Goal: Task Accomplishment & Management: Use online tool/utility

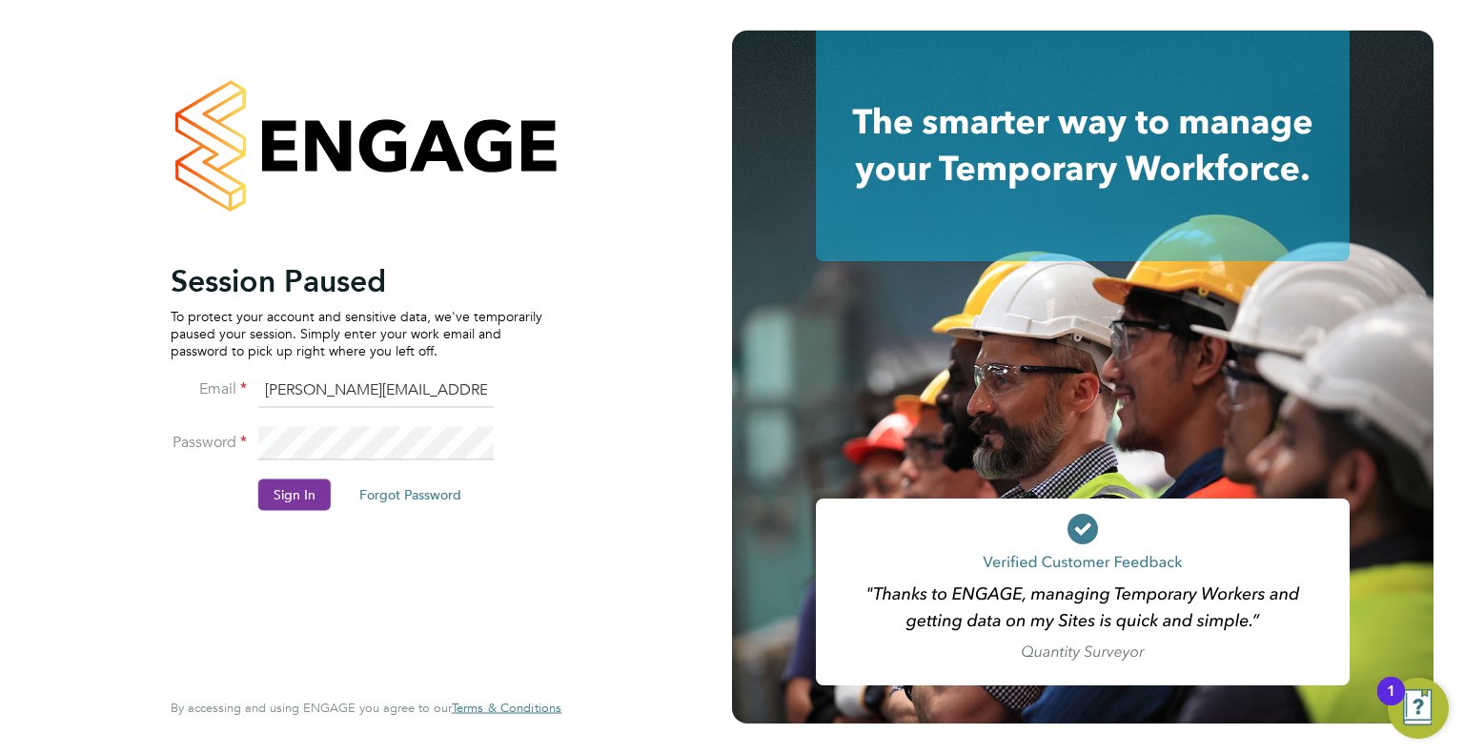
click at [302, 483] on button "Sign In" at bounding box center [294, 494] width 72 height 30
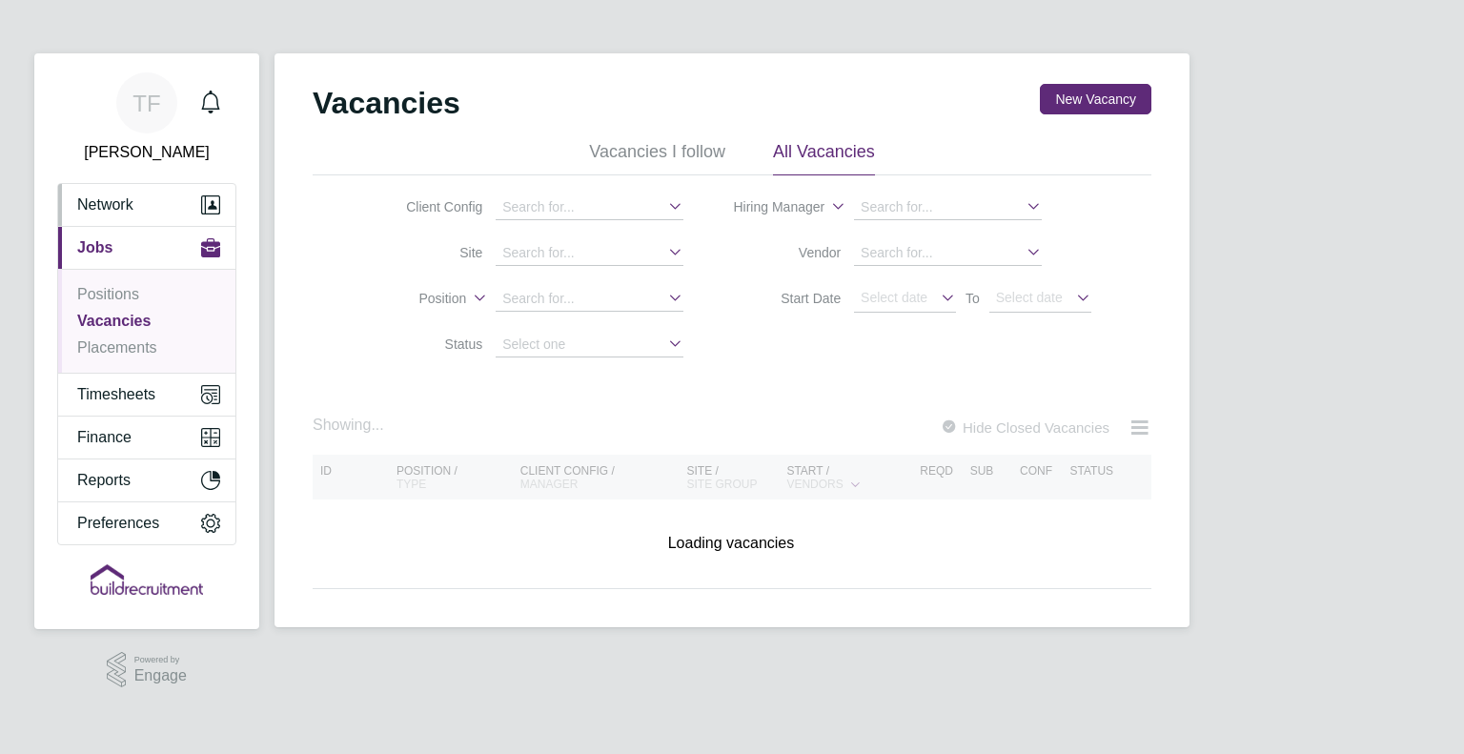
click at [84, 212] on span "Network" at bounding box center [105, 204] width 56 height 17
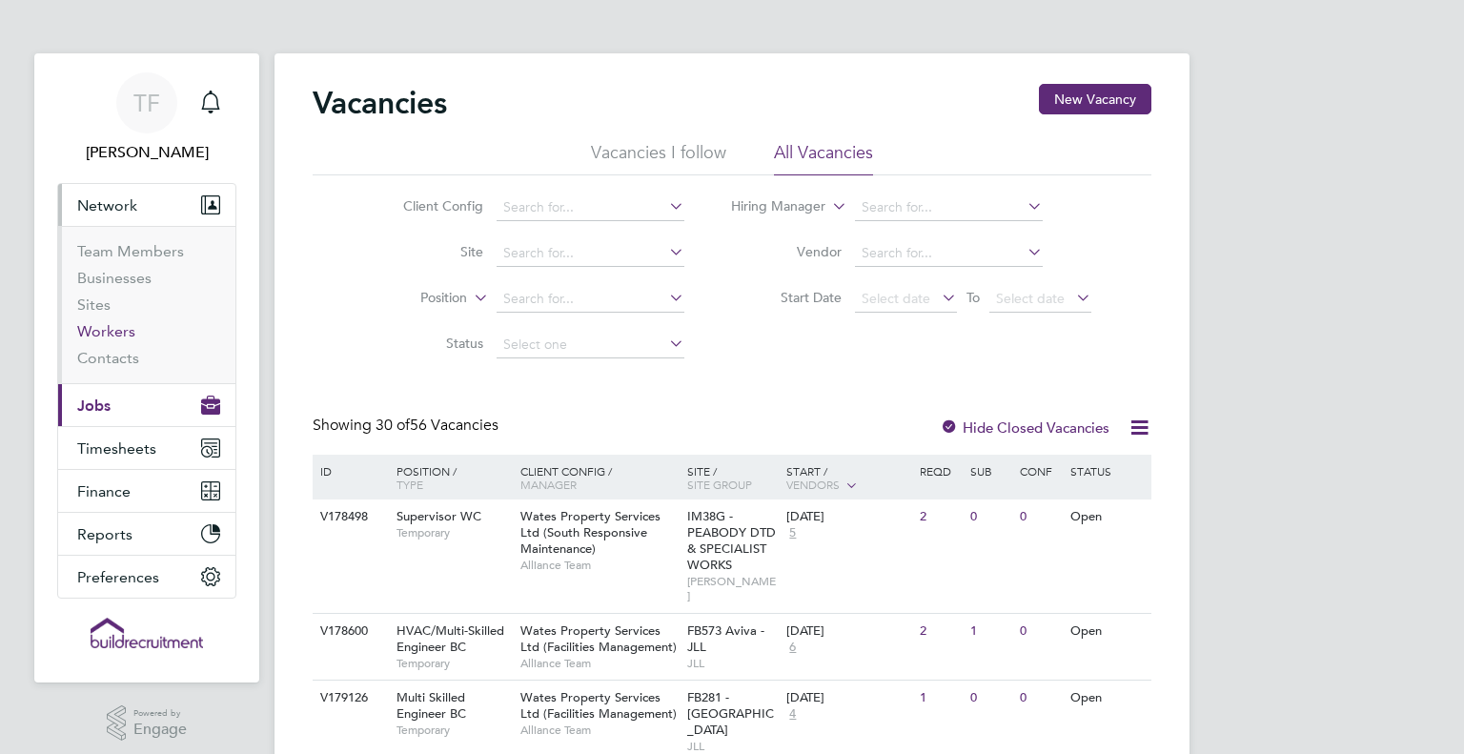
click at [103, 334] on link "Workers" at bounding box center [106, 331] width 58 height 18
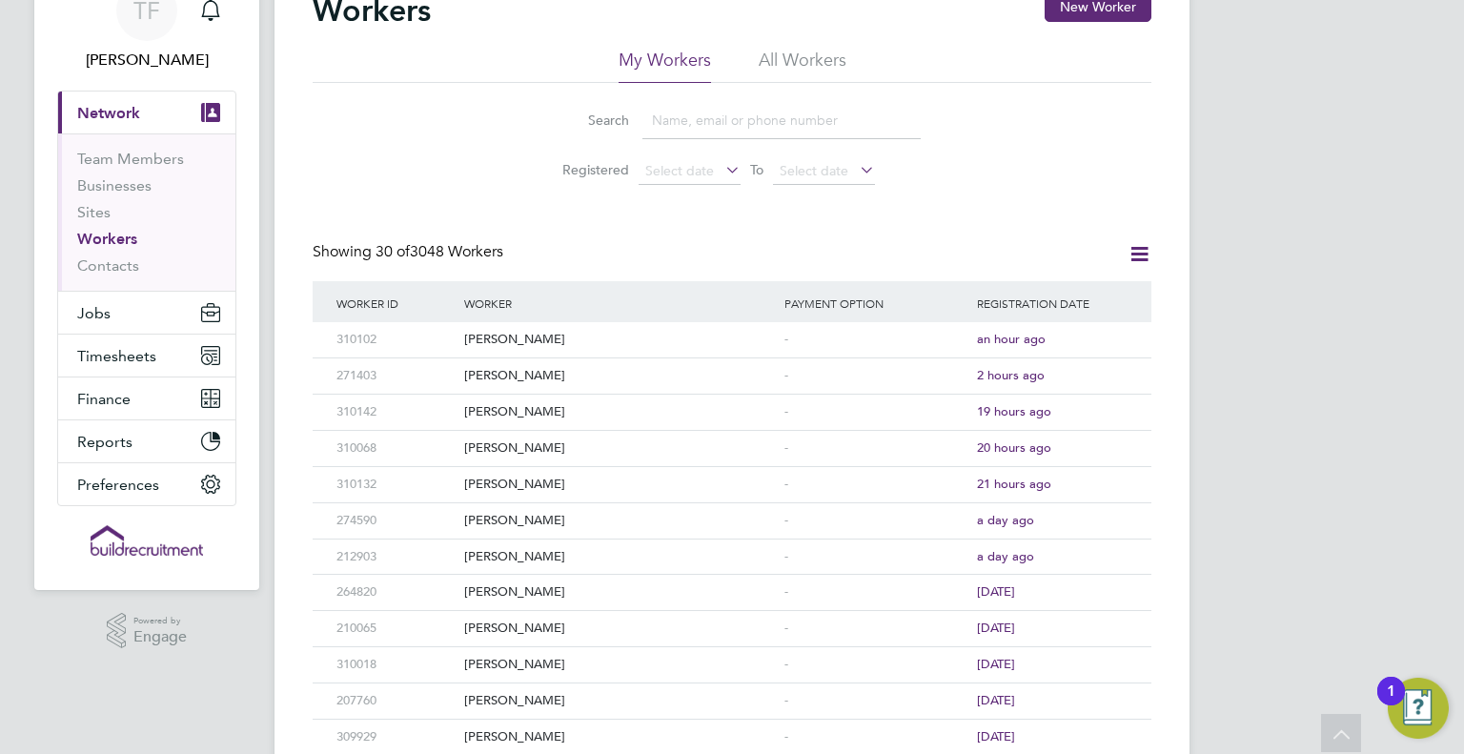
scroll to position [38, 0]
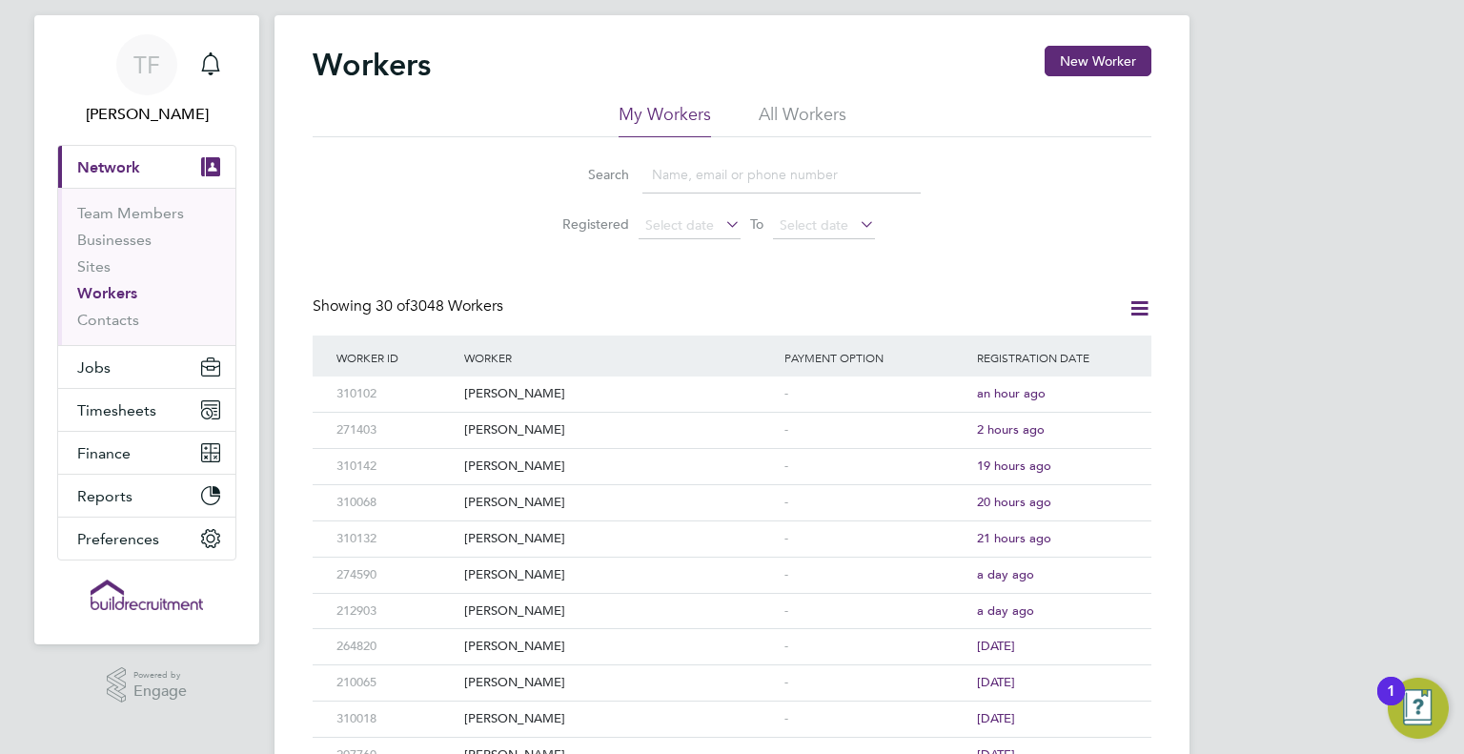
click at [782, 110] on li "All Workers" at bounding box center [802, 120] width 88 height 34
click at [686, 173] on input at bounding box center [781, 174] width 278 height 37
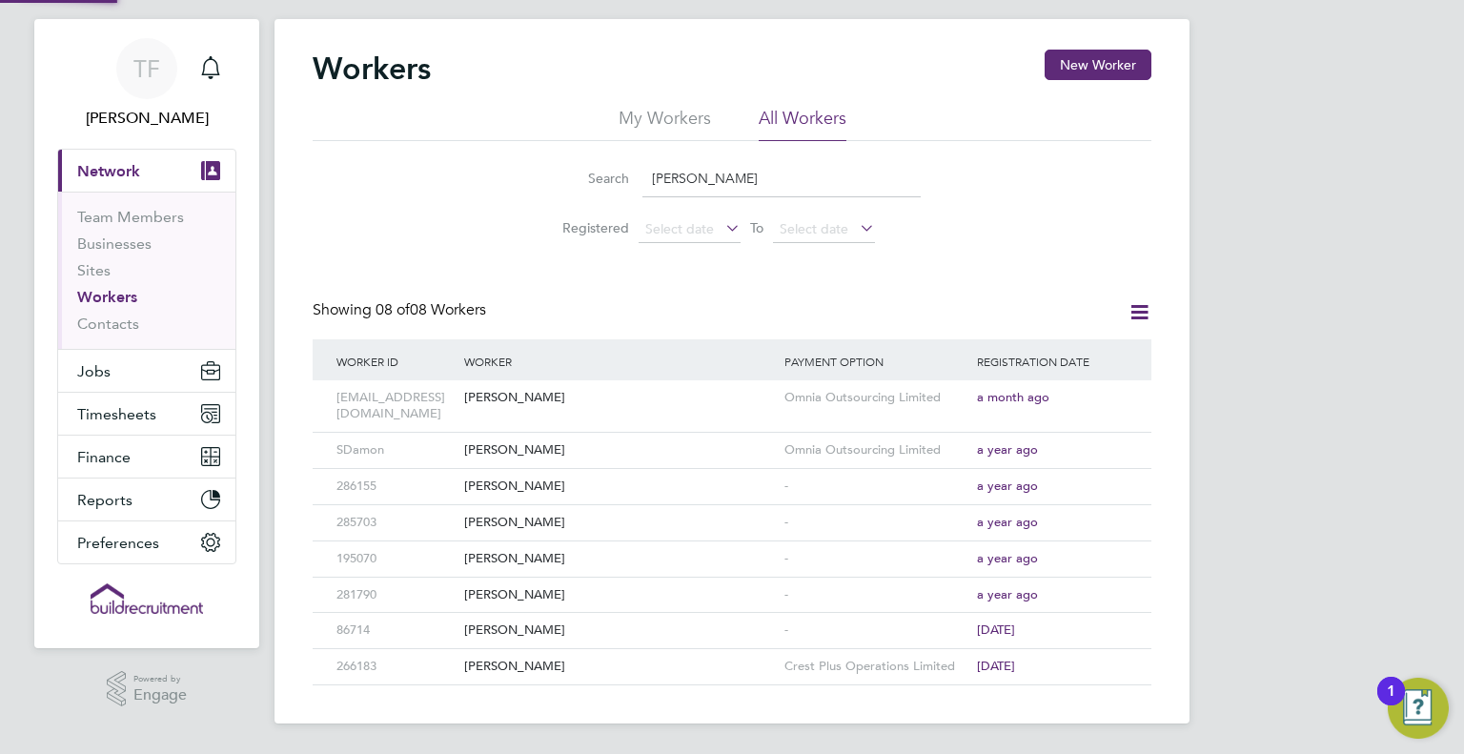
scroll to position [16, 0]
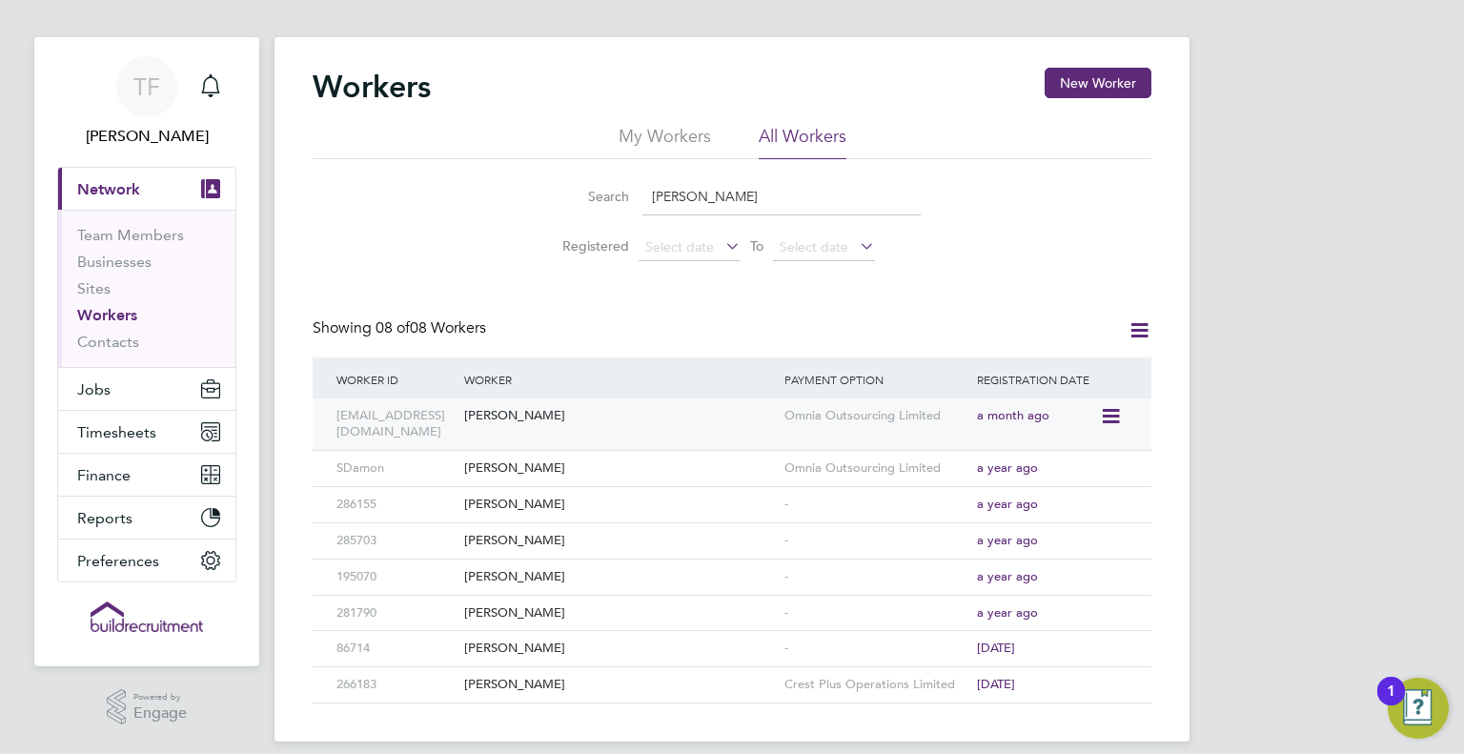
type input "stuart"
click at [484, 414] on div "[PERSON_NAME]" at bounding box center [619, 415] width 320 height 35
click at [137, 388] on button "Jobs" at bounding box center [146, 389] width 177 height 42
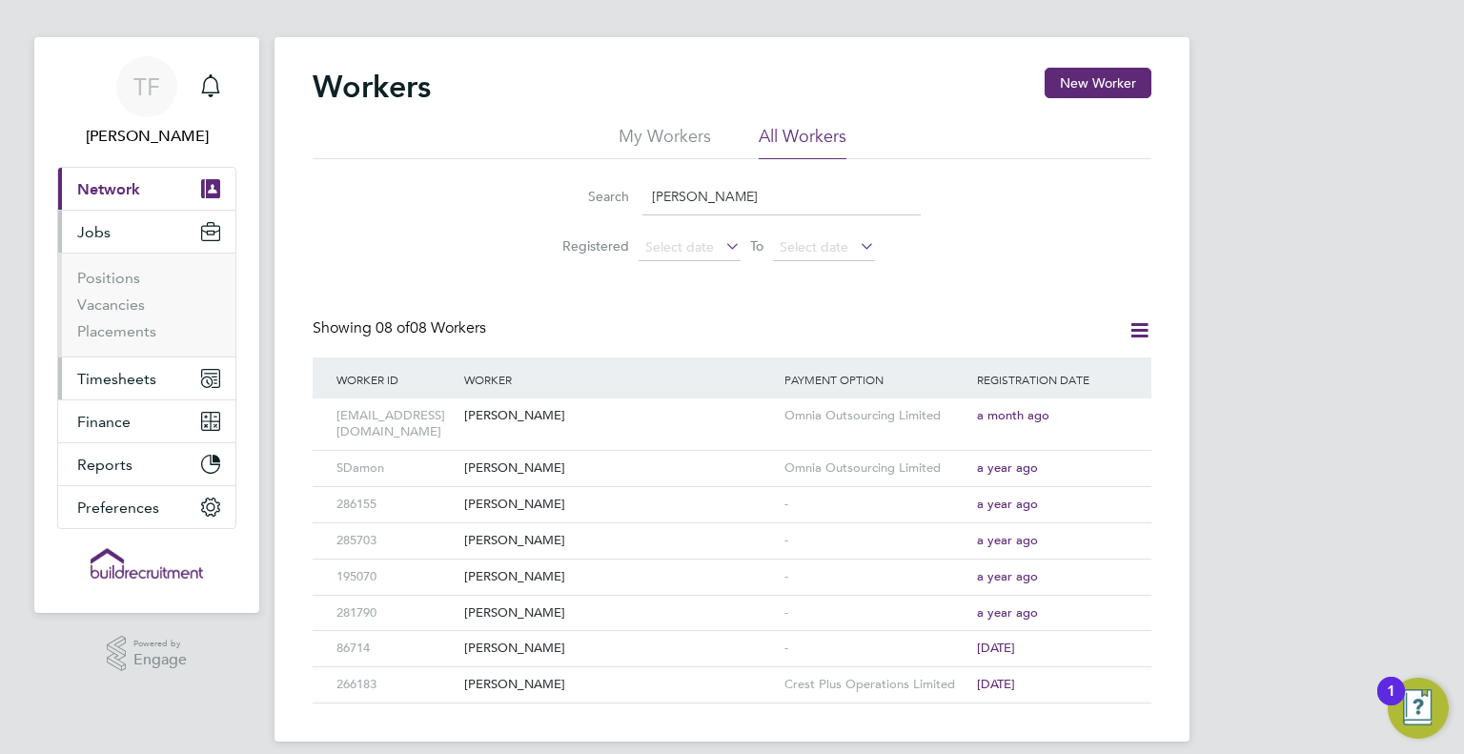
click at [101, 378] on span "Timesheets" at bounding box center [116, 379] width 79 height 18
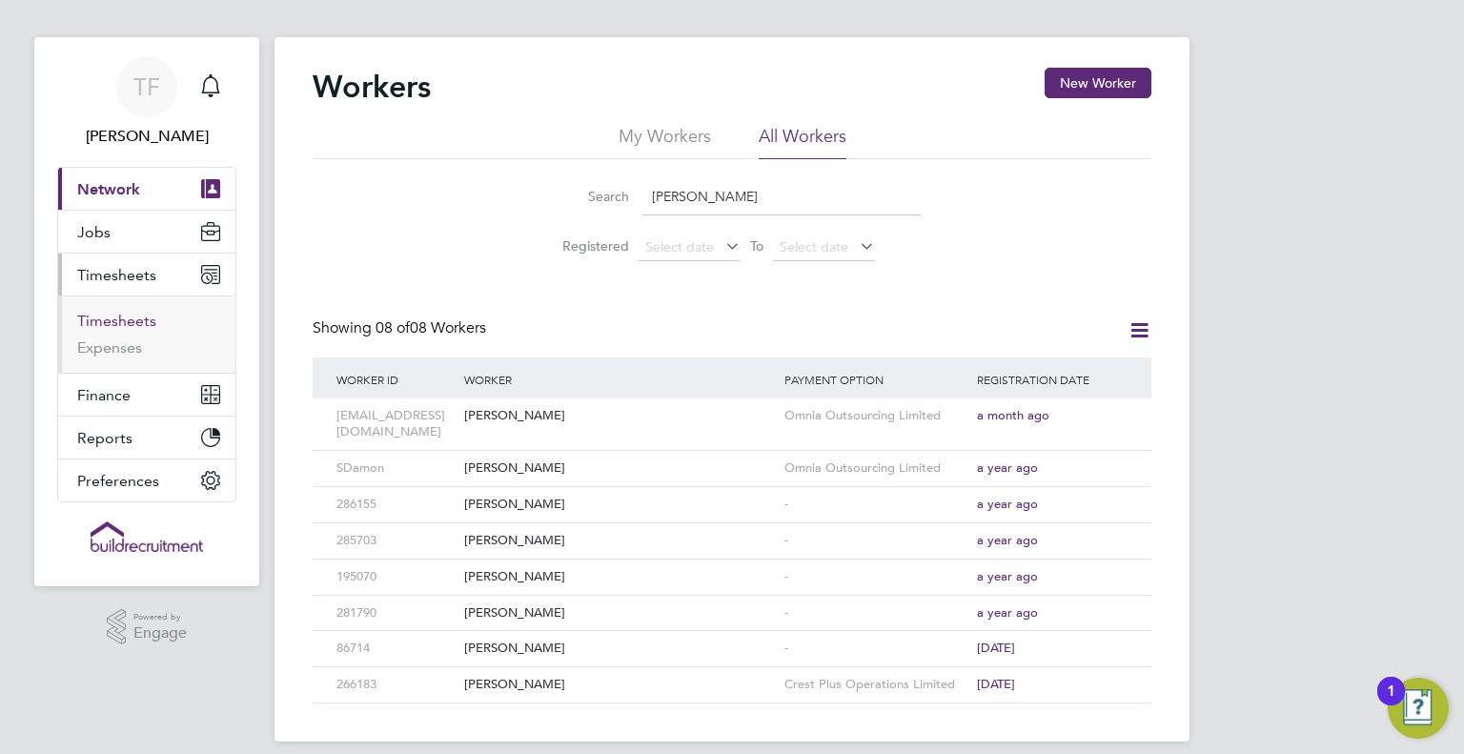
click at [111, 323] on link "Timesheets" at bounding box center [116, 321] width 79 height 18
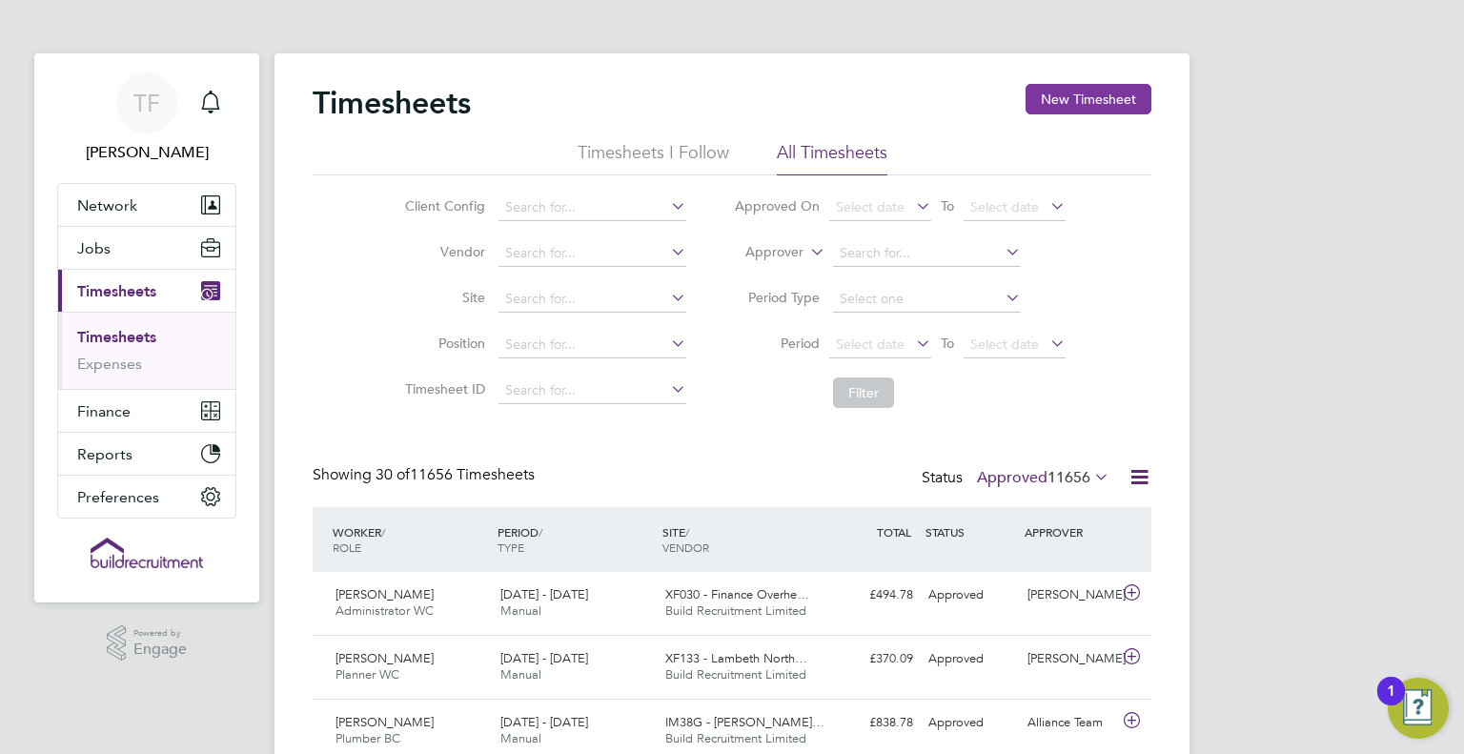
click at [1075, 99] on button "New Timesheet" at bounding box center [1088, 99] width 126 height 30
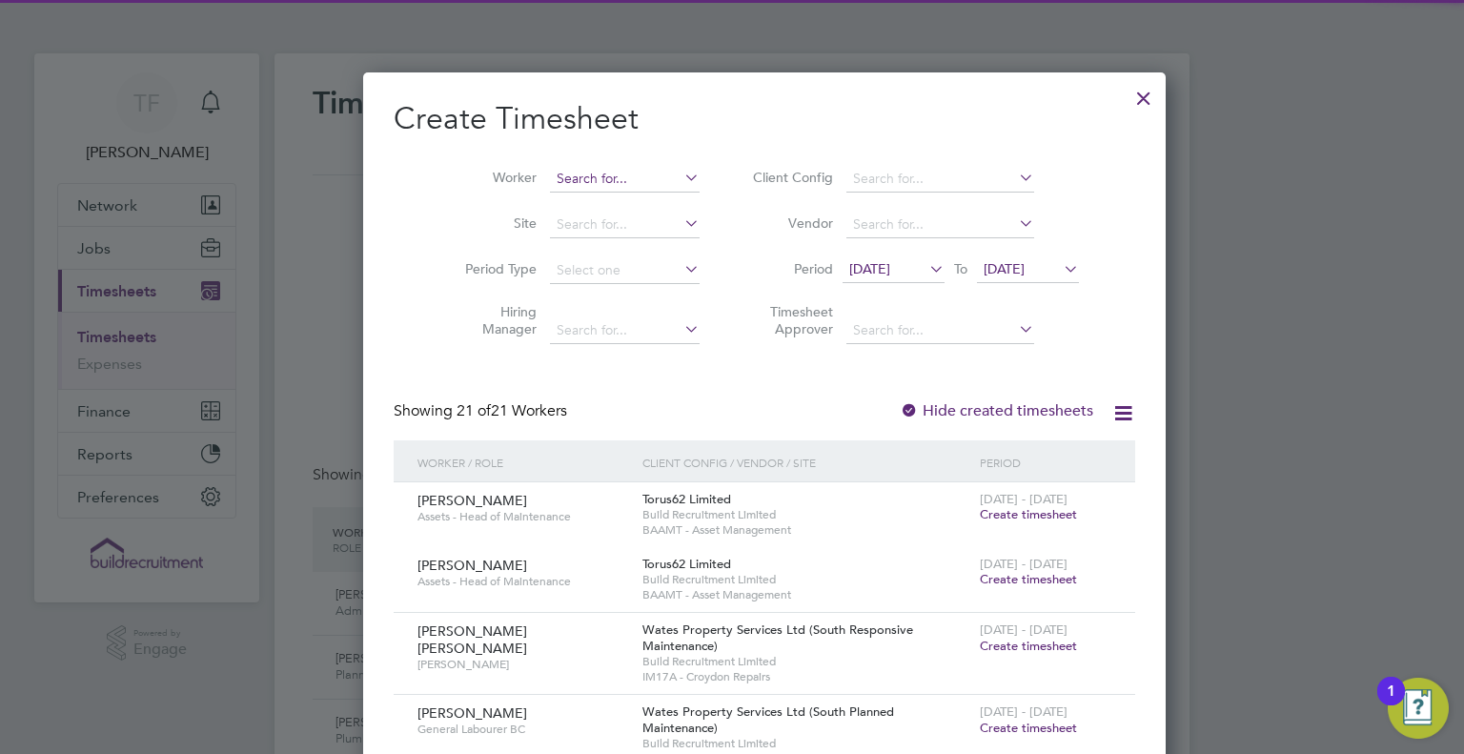
click at [570, 180] on input at bounding box center [625, 179] width 150 height 27
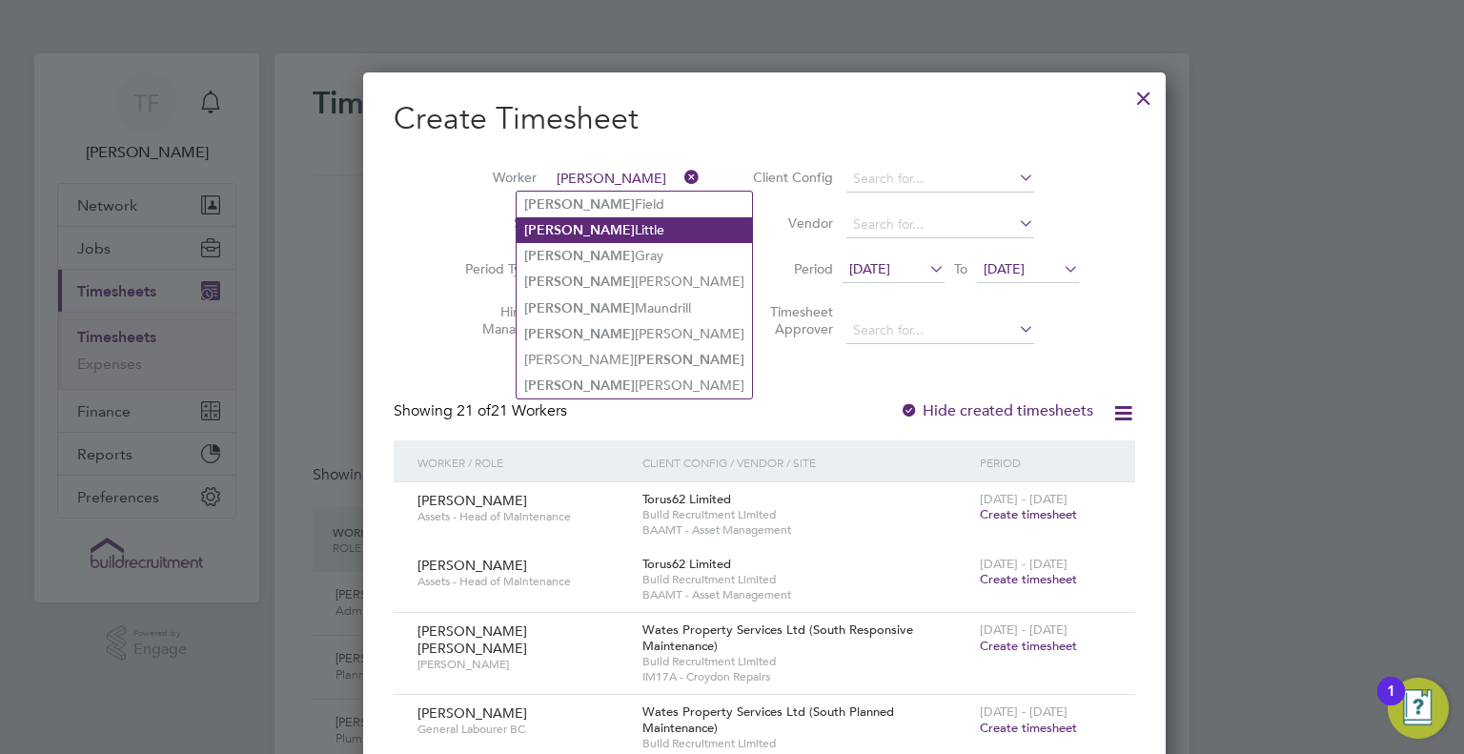
click at [556, 234] on b "Stuart" at bounding box center [579, 230] width 111 height 16
type input "[PERSON_NAME]"
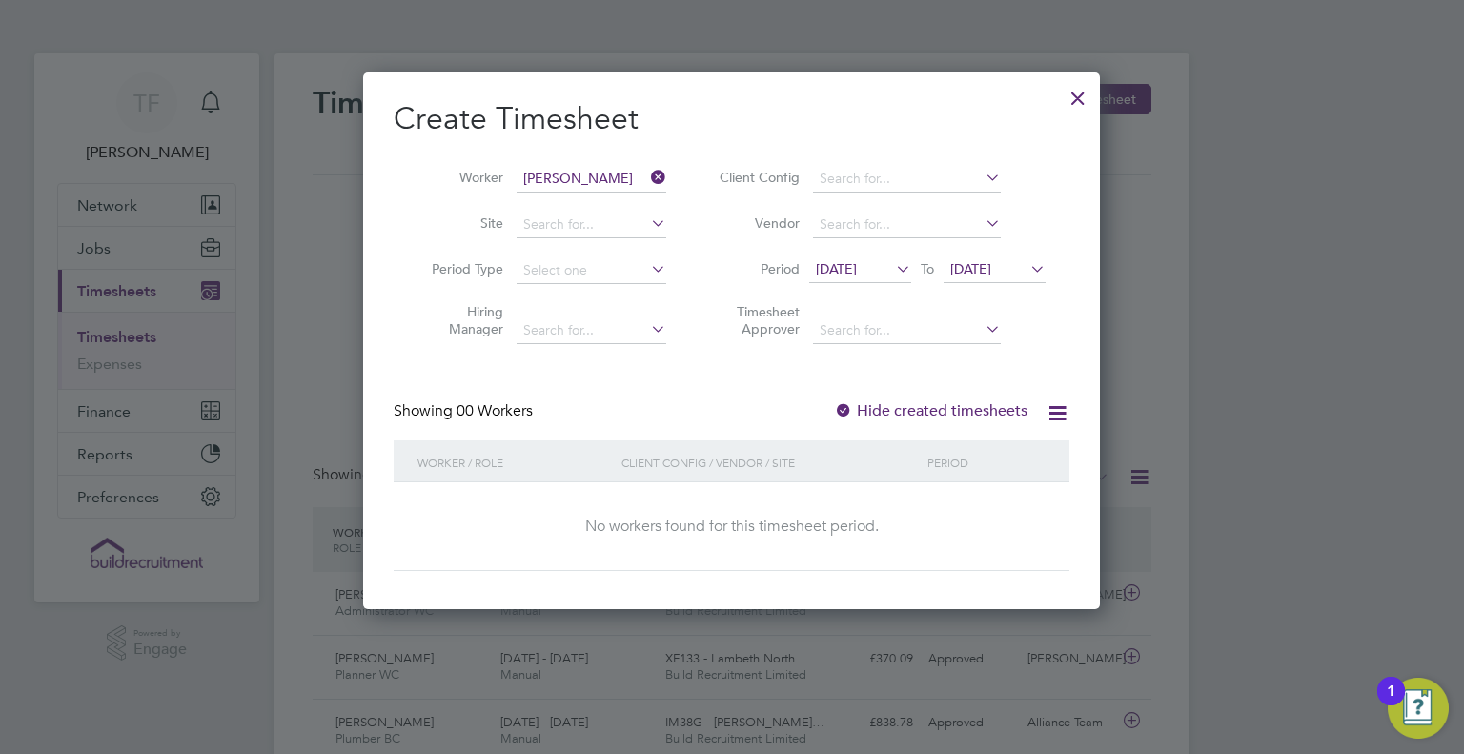
click at [1026, 270] on icon at bounding box center [1026, 268] width 0 height 27
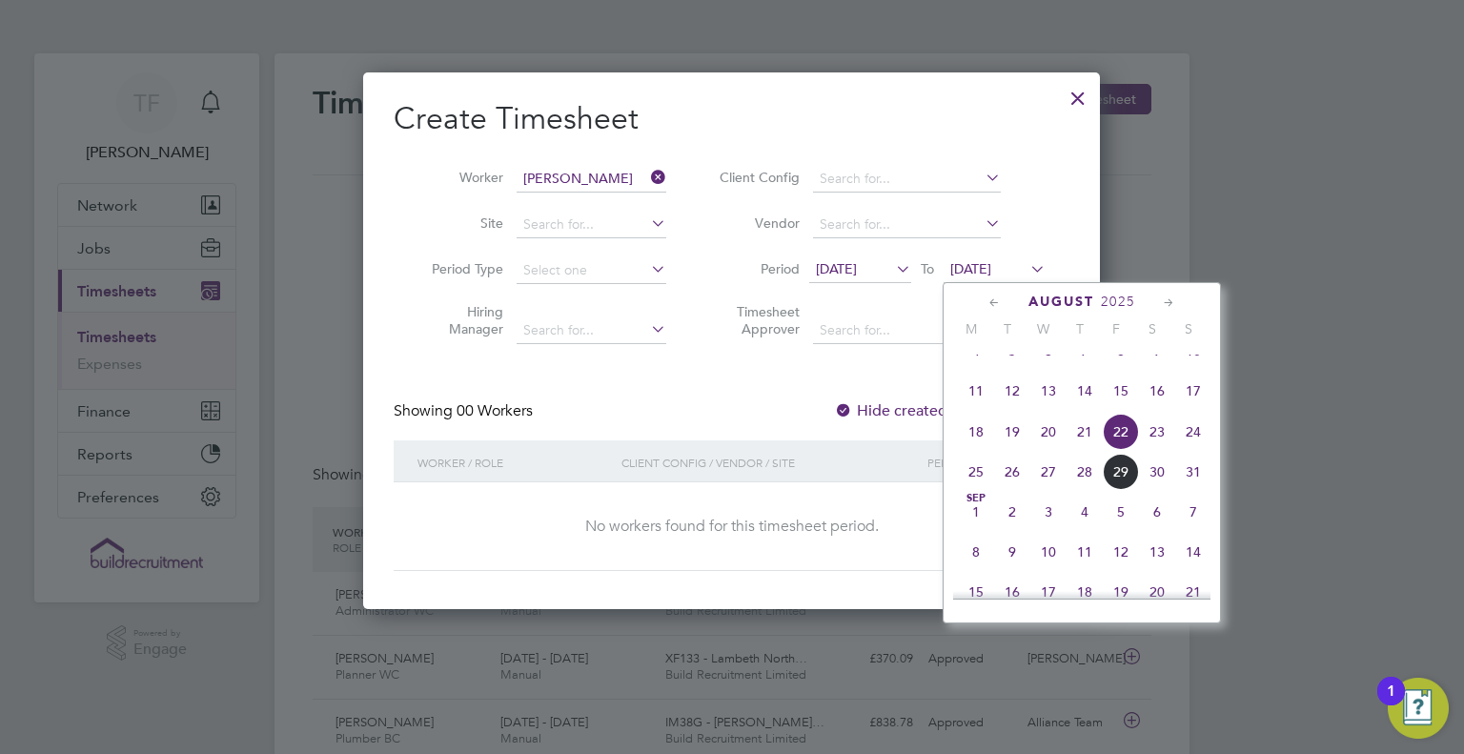
click at [1026, 270] on icon at bounding box center [1026, 268] width 0 height 27
click at [1126, 191] on div at bounding box center [732, 377] width 1464 height 754
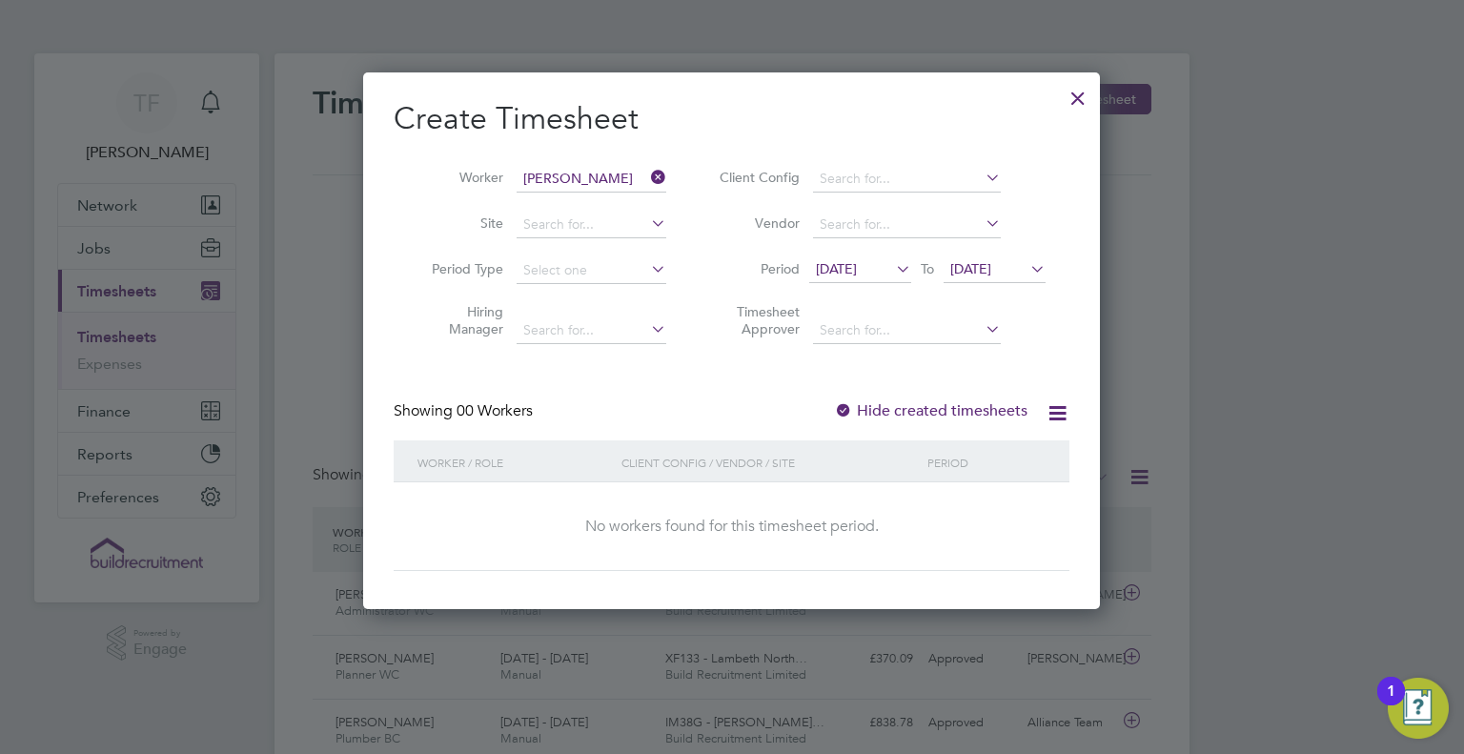
drag, startPoint x: 1072, startPoint y: 94, endPoint x: 652, endPoint y: 719, distance: 753.2
click at [1072, 94] on div at bounding box center [1078, 93] width 34 height 34
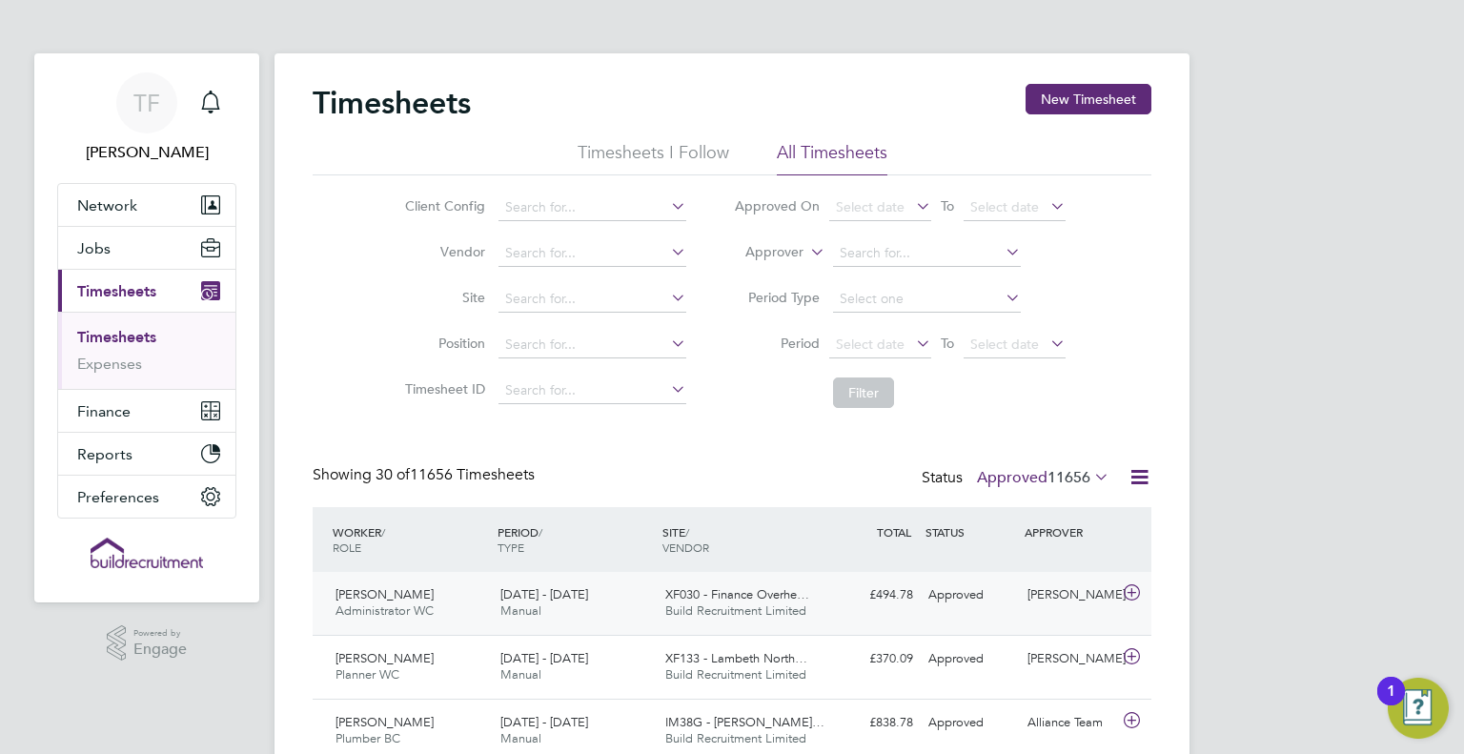
click at [764, 621] on div "XF030 - Finance Overhe… Build Recruitment Limited" at bounding box center [739, 603] width 165 height 48
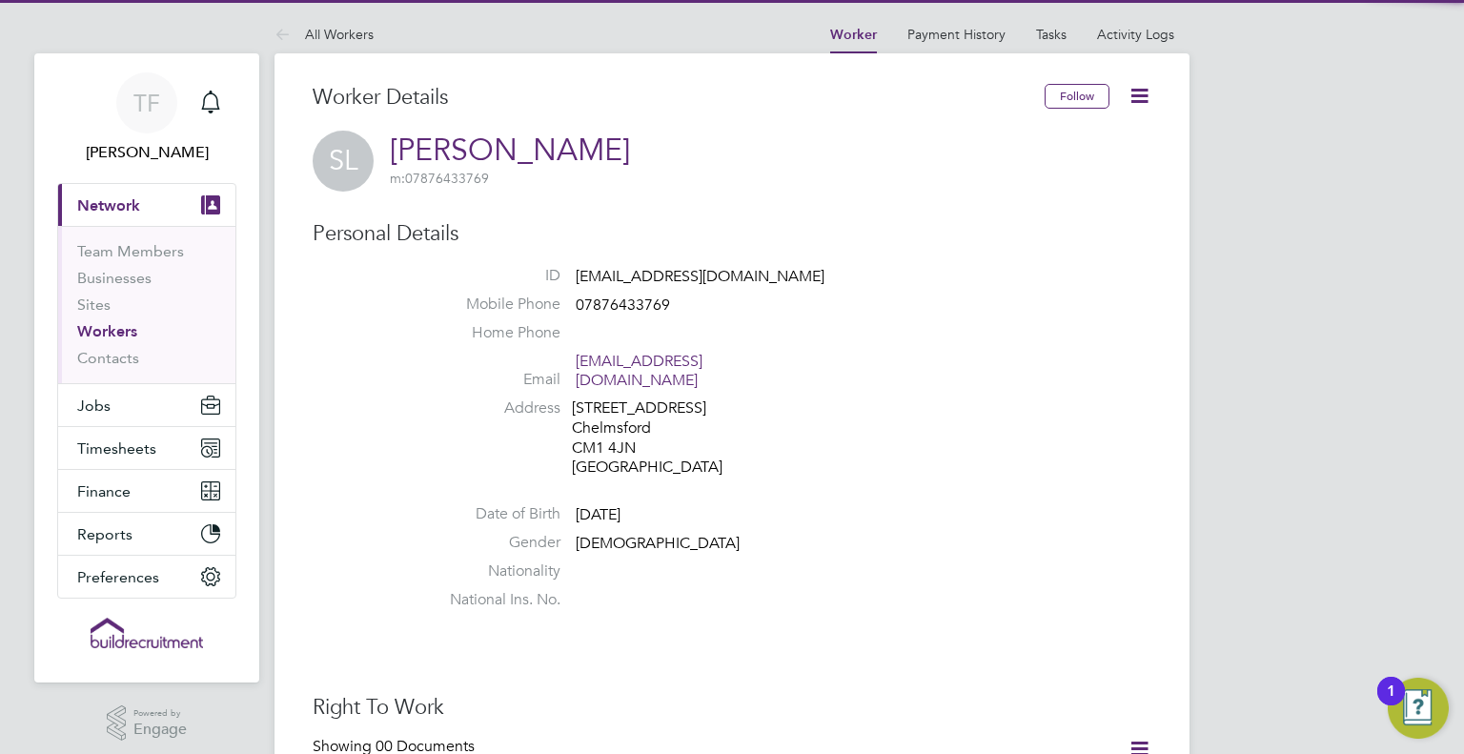
click at [1139, 95] on icon at bounding box center [1139, 96] width 24 height 24
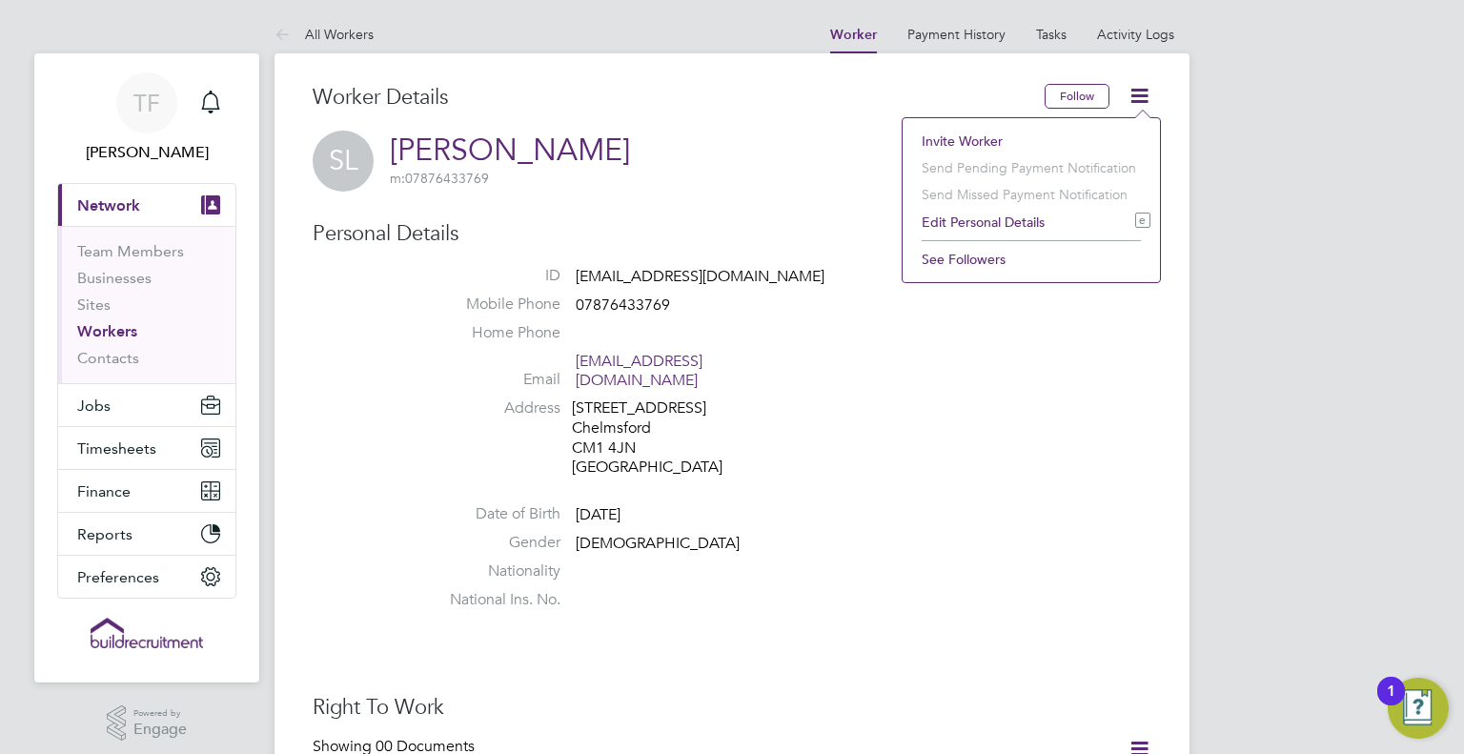
click at [972, 431] on li "Address [STREET_ADDRESS]" at bounding box center [789, 440] width 724 height 84
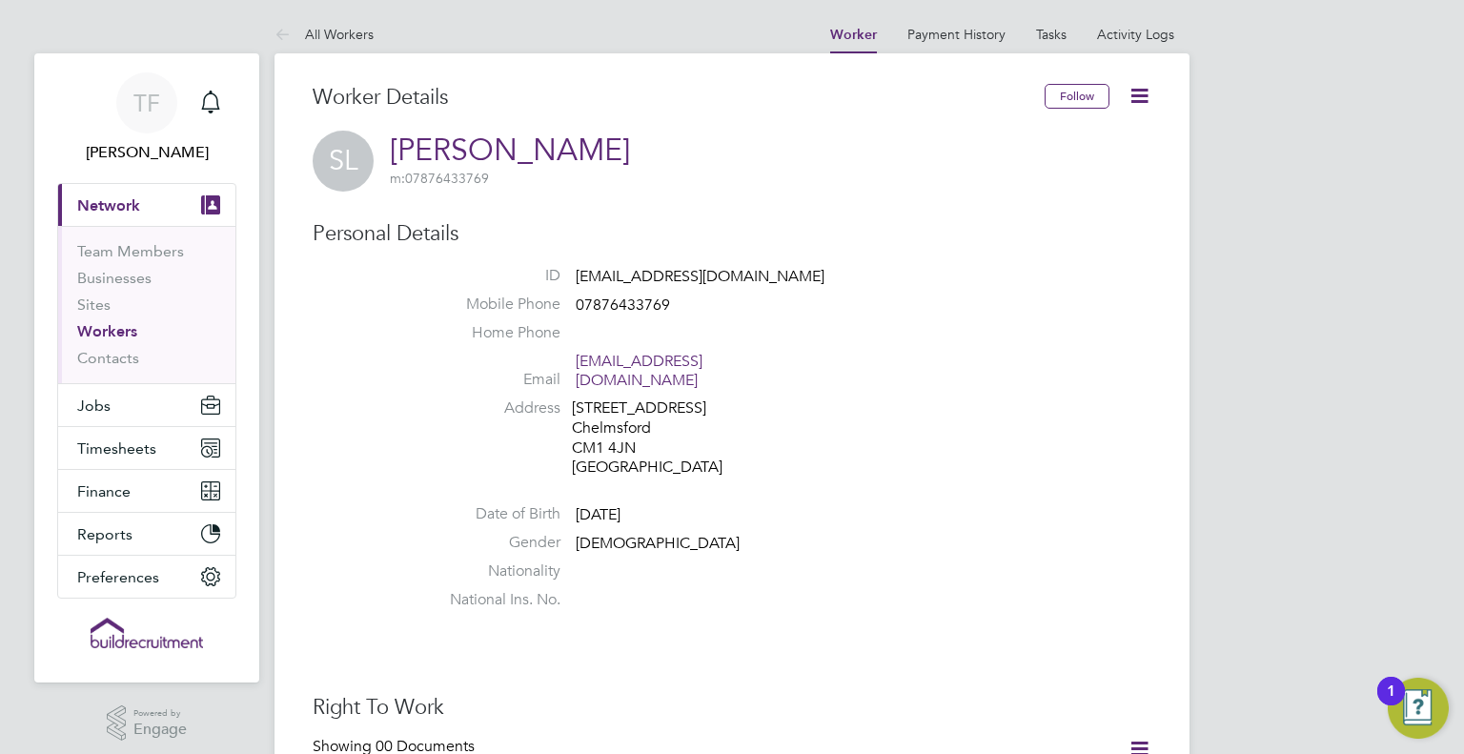
click at [1139, 98] on icon at bounding box center [1139, 96] width 24 height 24
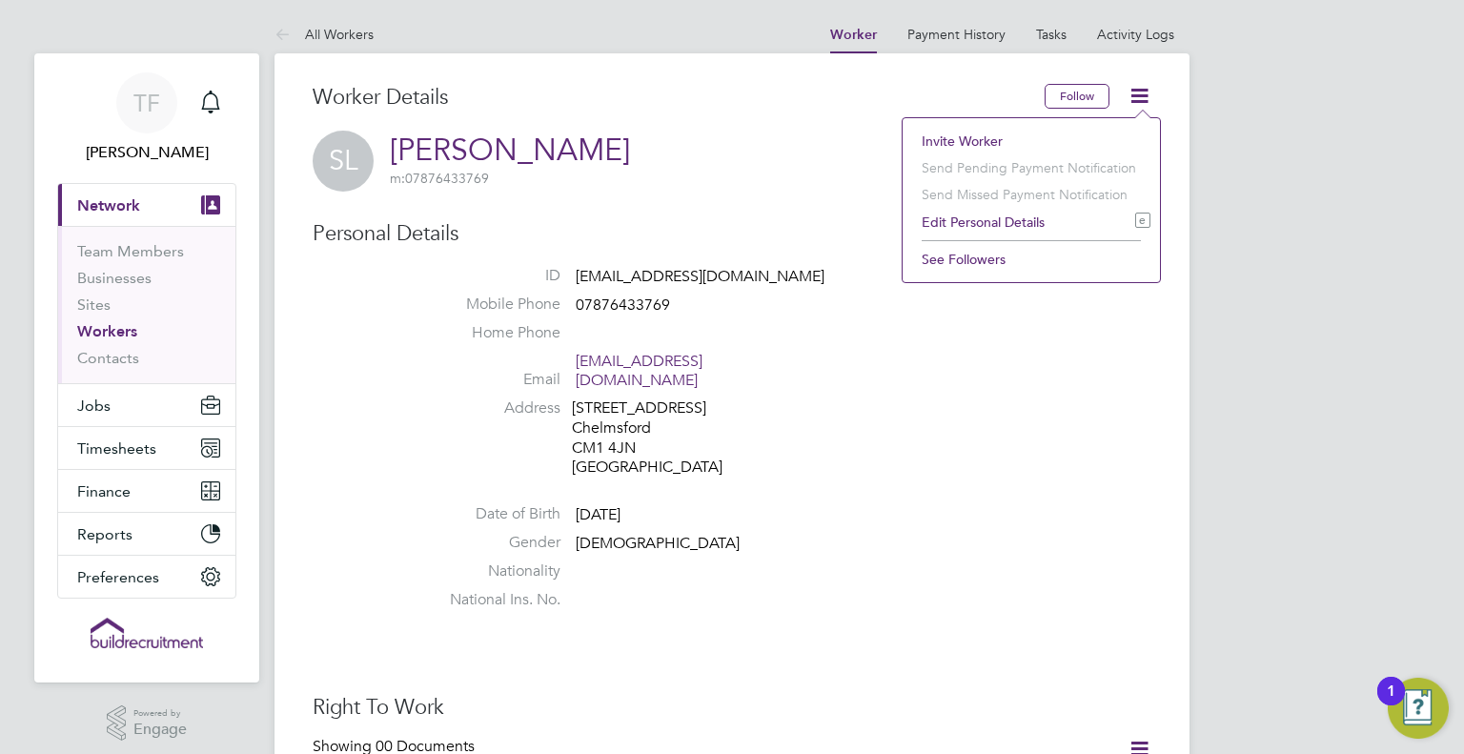
click at [949, 137] on li "Invite Worker" at bounding box center [1031, 141] width 238 height 27
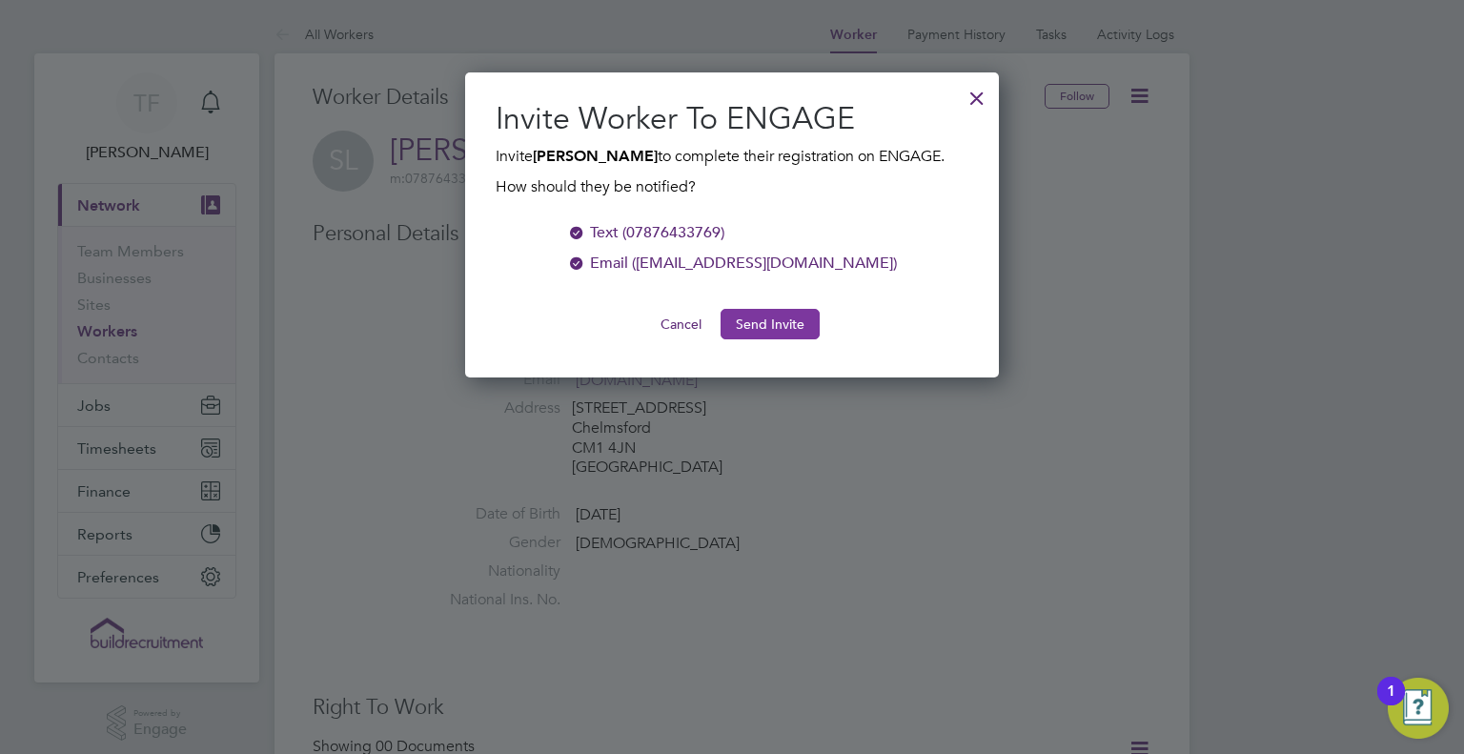
scroll to position [305, 535]
click at [787, 315] on button "Send Invite" at bounding box center [769, 324] width 99 height 30
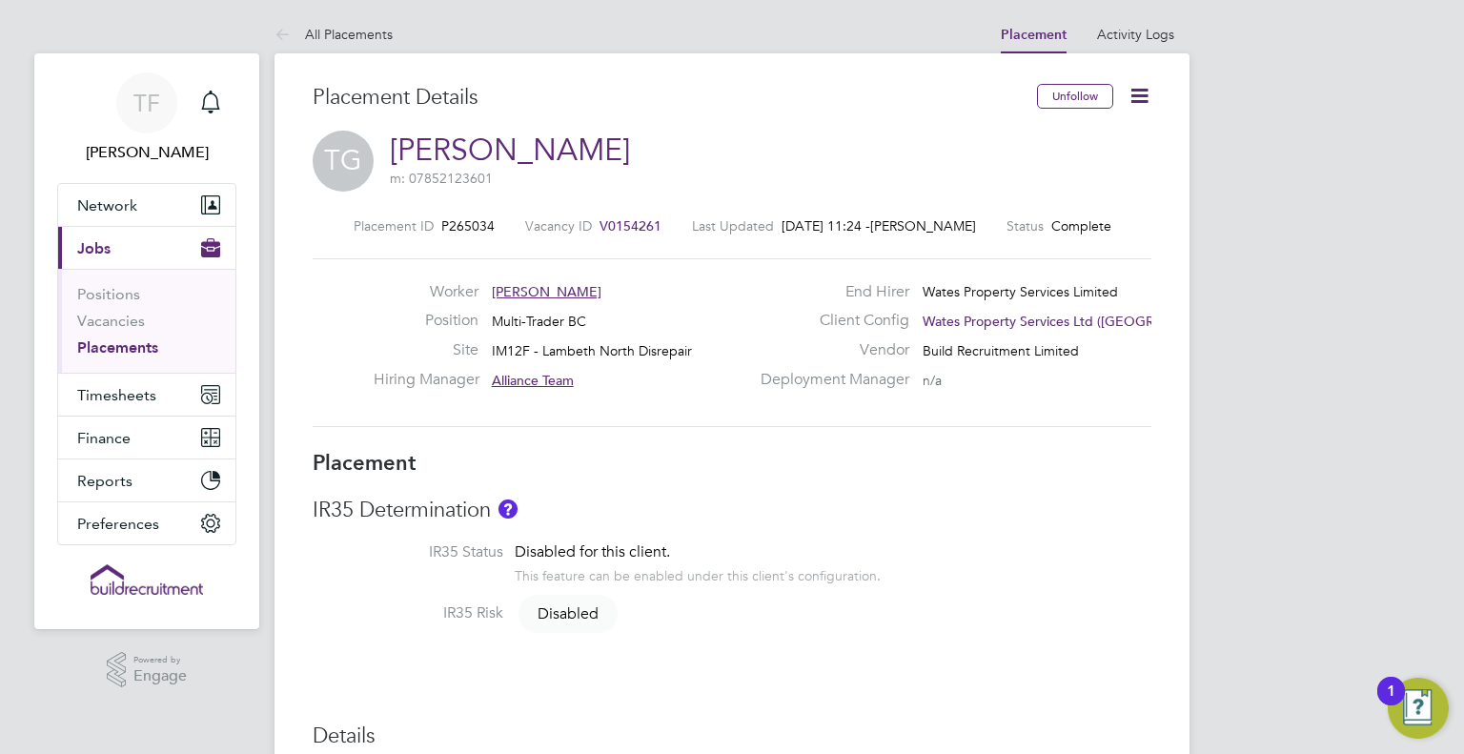
scroll to position [56, 133]
